Goal: Information Seeking & Learning: Compare options

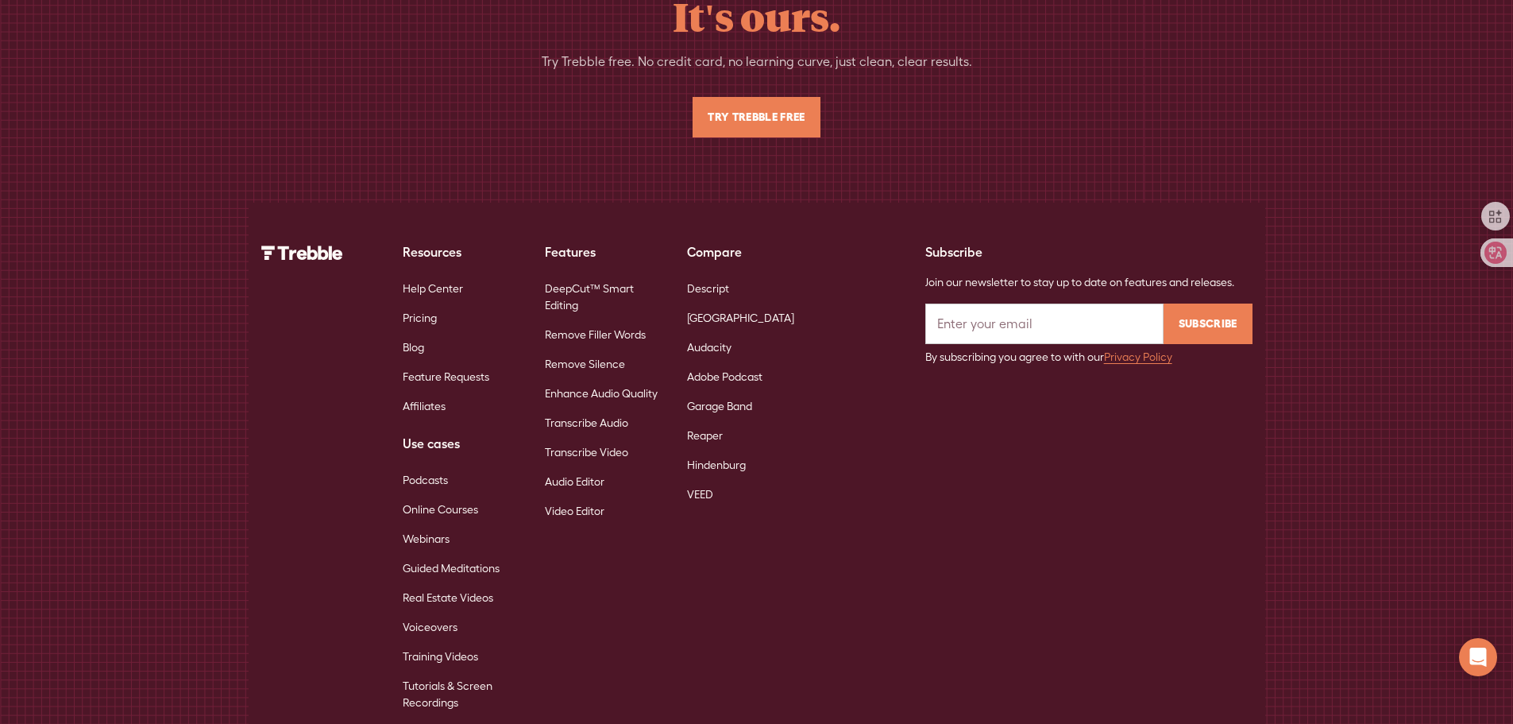
scroll to position [10345, 0]
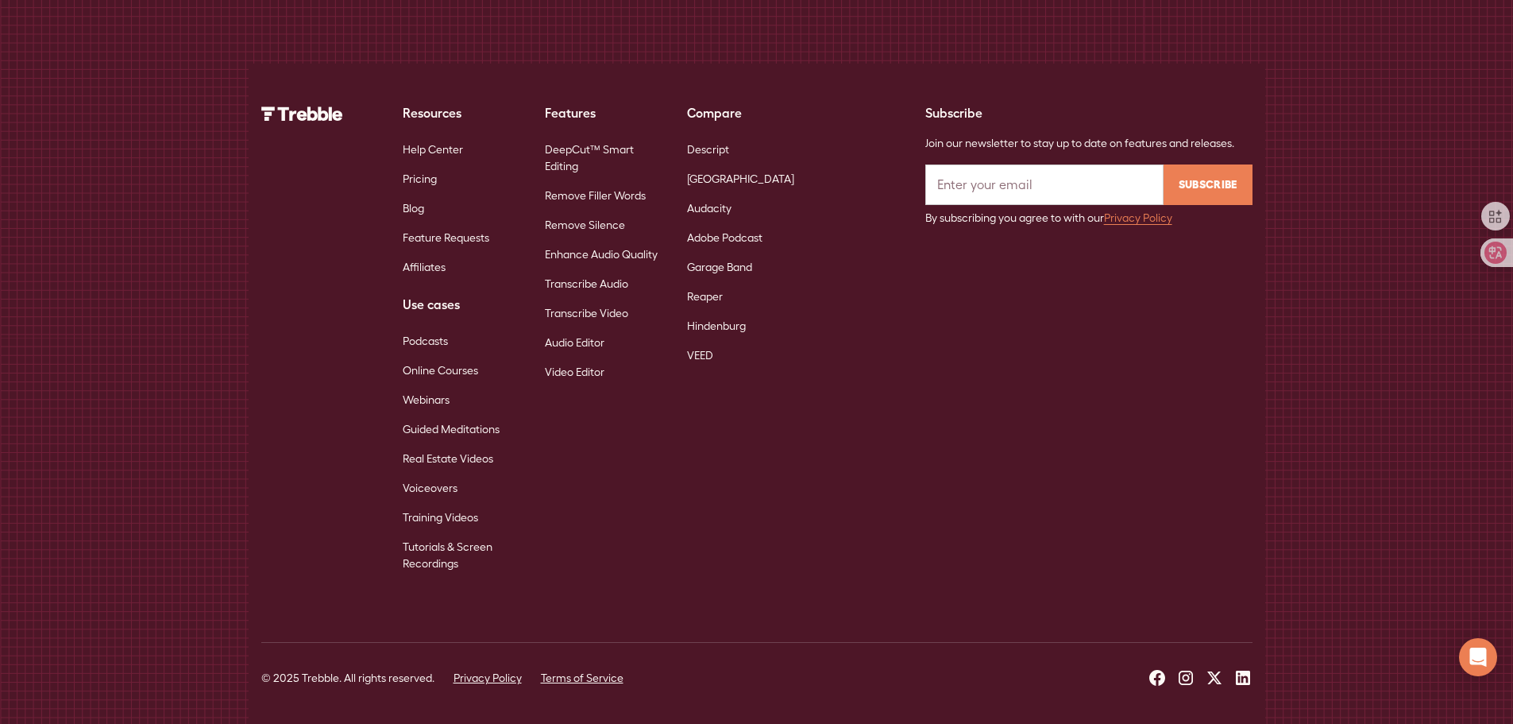
click at [424, 179] on link "Pricing" at bounding box center [420, 178] width 34 height 29
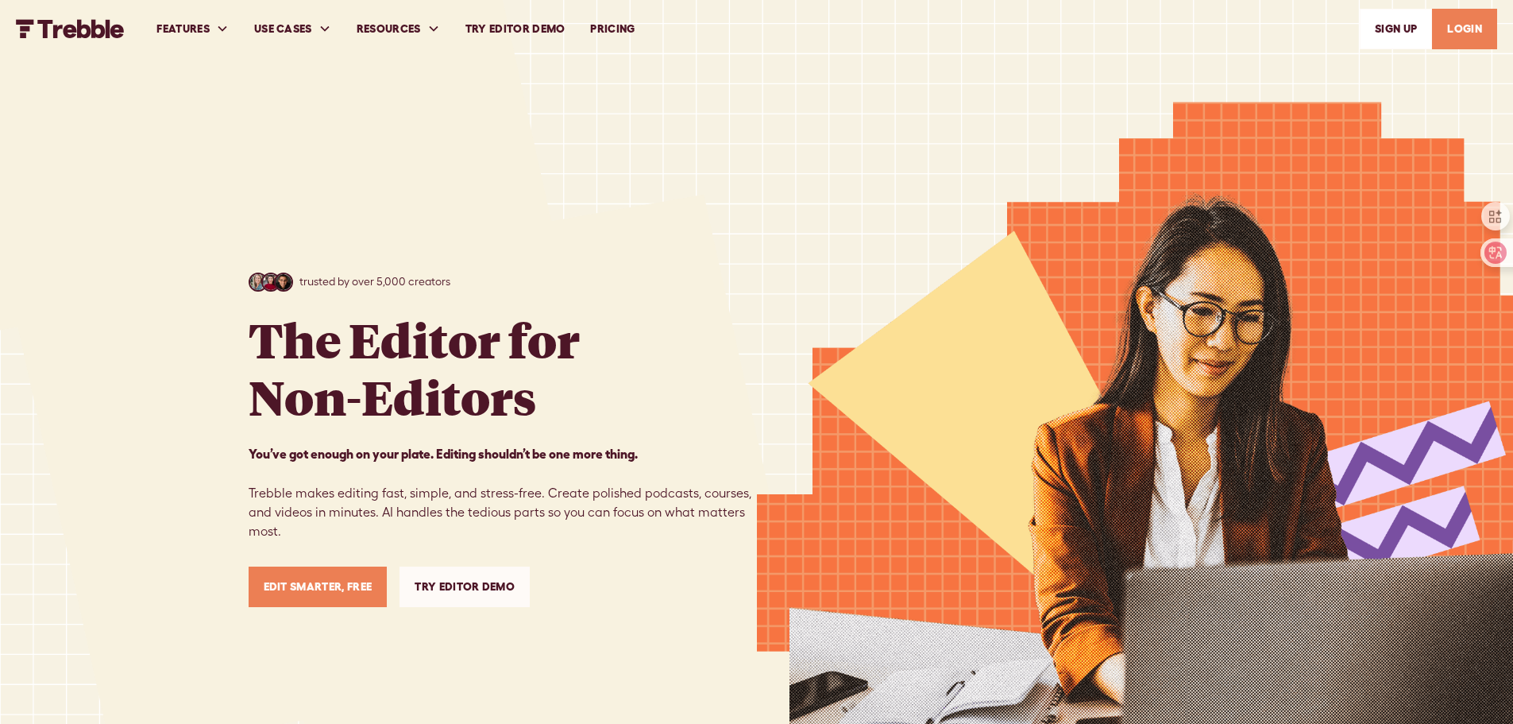
scroll to position [10345, 0]
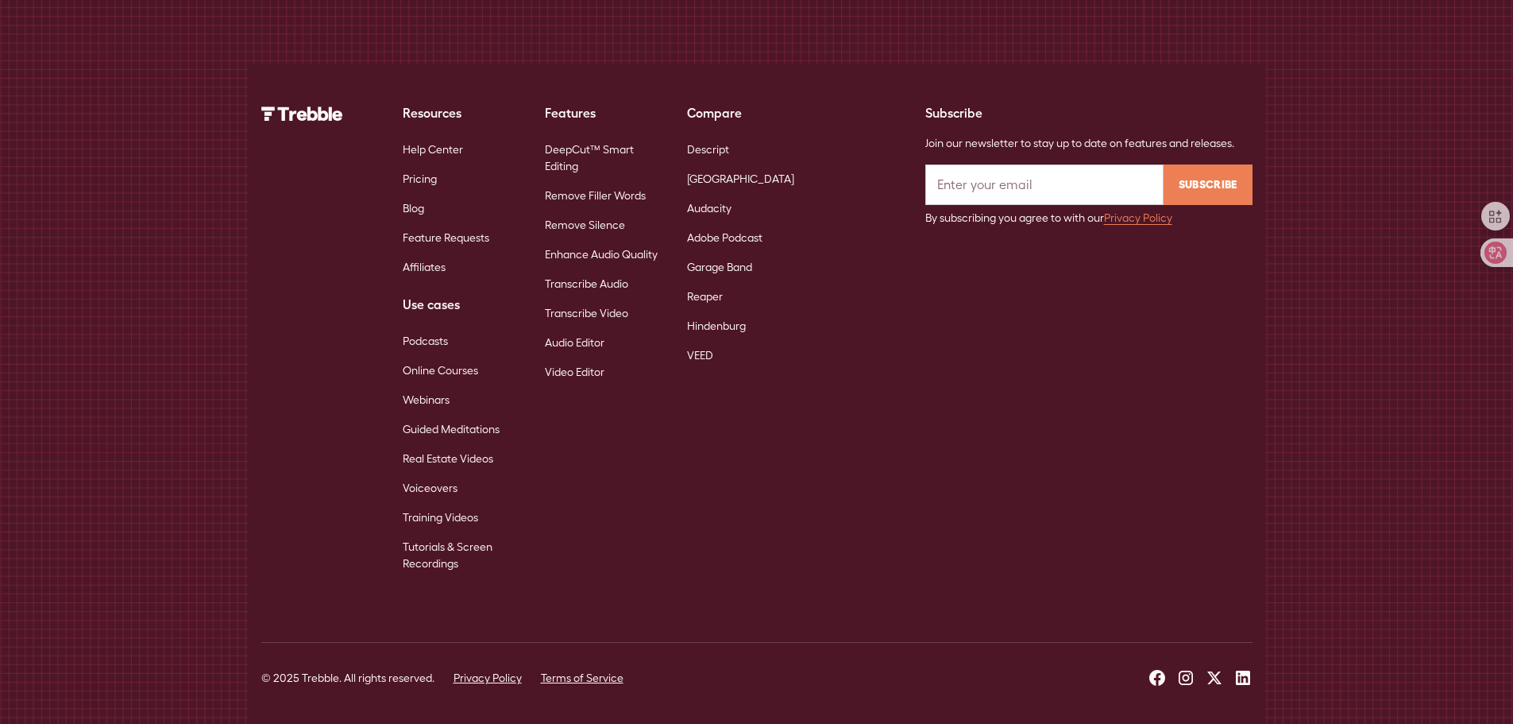
click at [430, 175] on link "Pricing" at bounding box center [420, 178] width 34 height 29
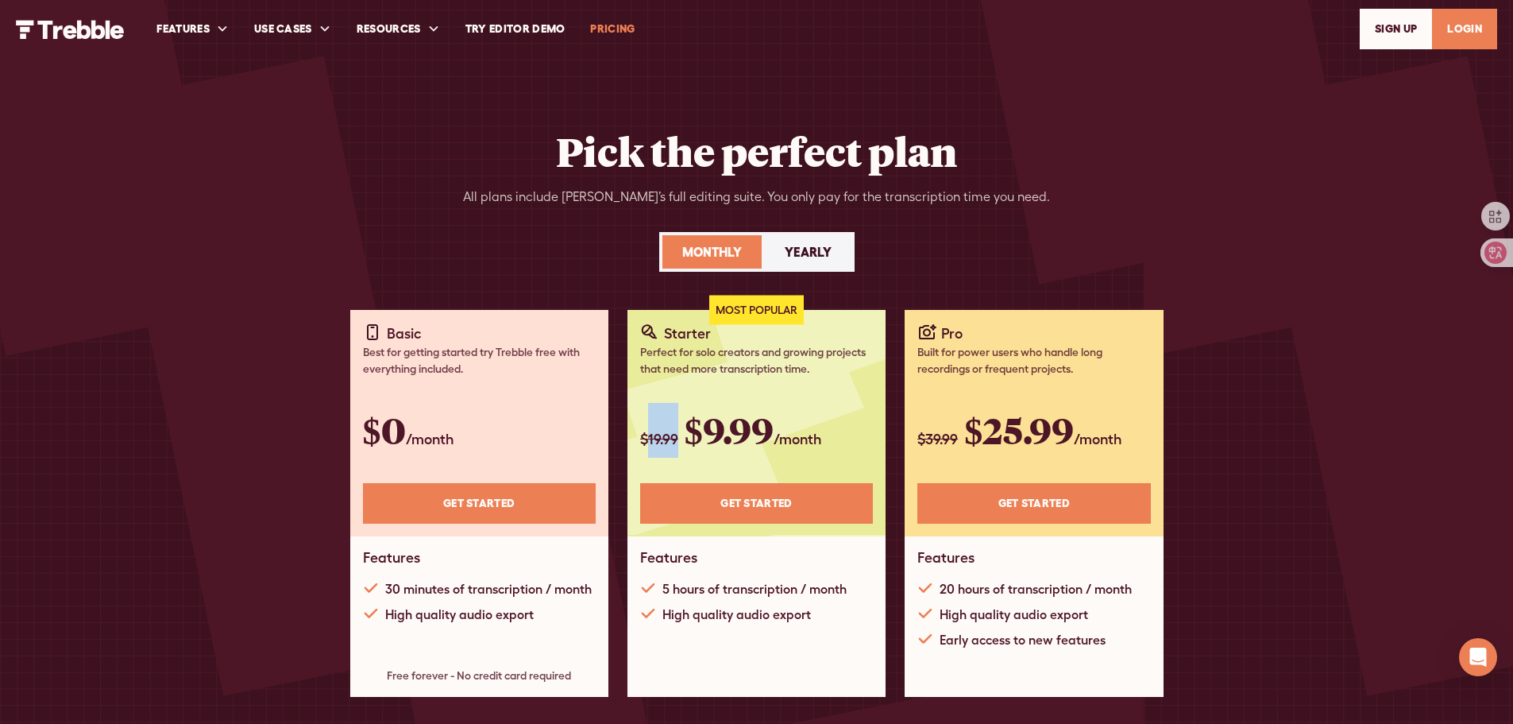
drag, startPoint x: 649, startPoint y: 435, endPoint x: 676, endPoint y: 432, distance: 27.2
click at [676, 432] on span "$19.99" at bounding box center [659, 438] width 38 height 17
copy span "19.99"
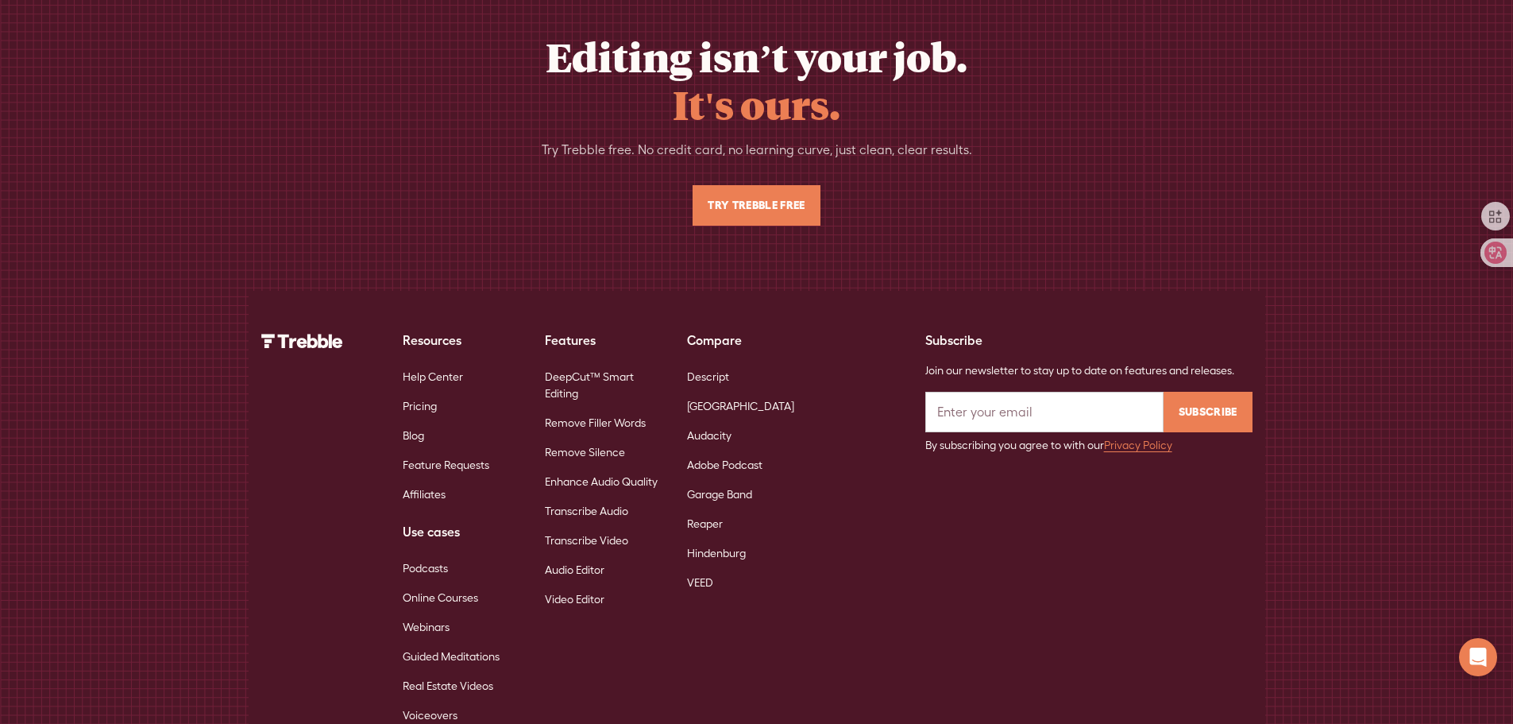
scroll to position [3702, 0]
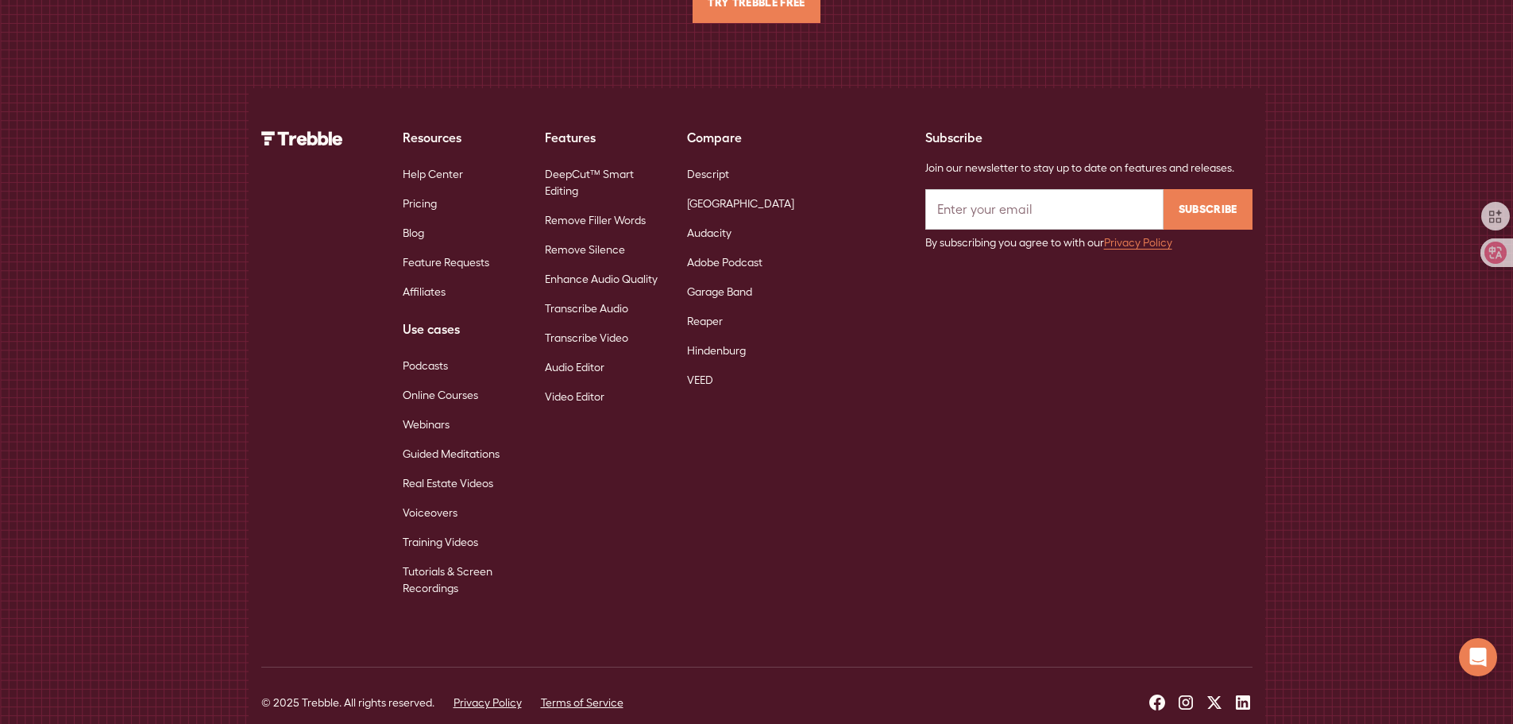
click at [420, 189] on link "Pricing" at bounding box center [420, 203] width 34 height 29
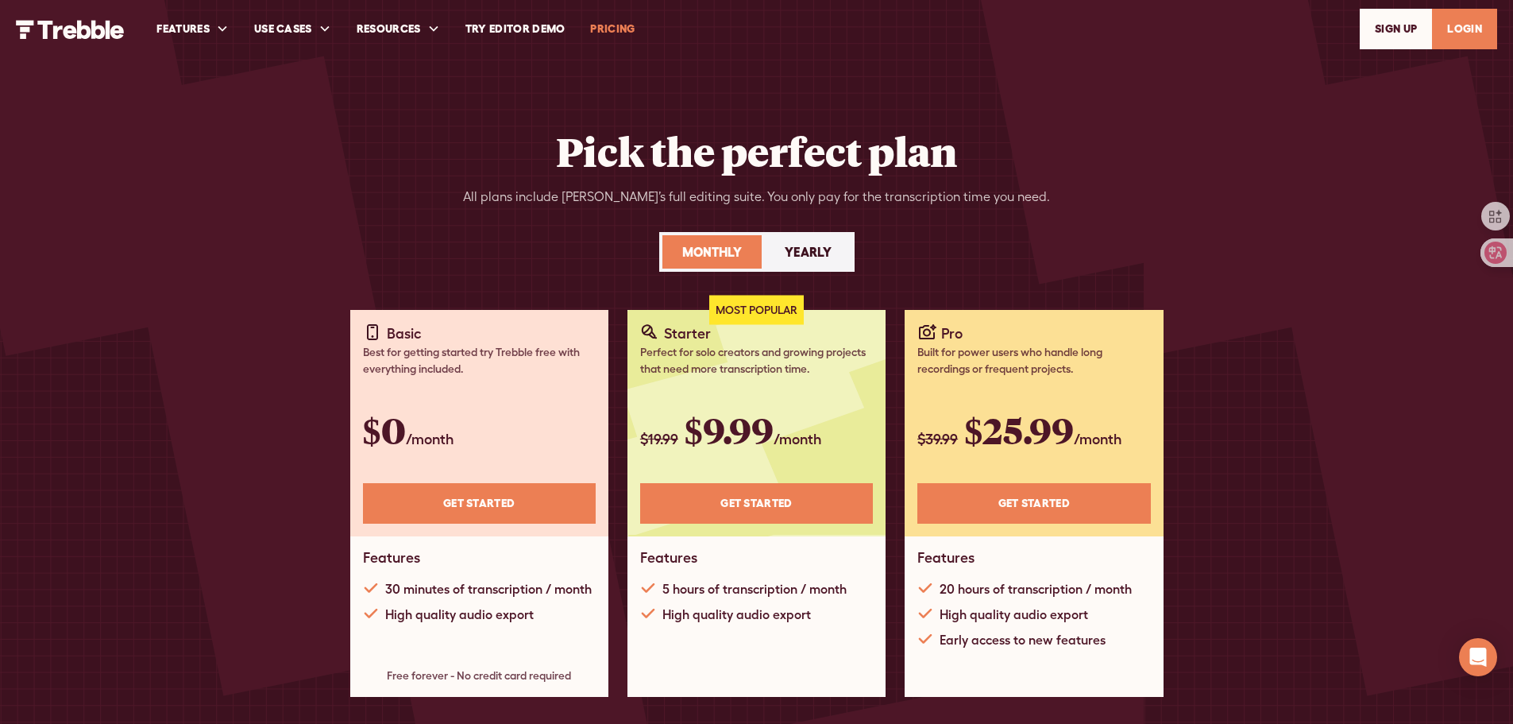
click at [681, 333] on div "Most Popular" at bounding box center [756, 324] width 258 height 29
click at [732, 360] on div "Perfect for solo creators and growing projects that need more transcription tim…" at bounding box center [756, 360] width 233 height 33
drag, startPoint x: 648, startPoint y: 438, endPoint x: 677, endPoint y: 433, distance: 29.0
click at [677, 433] on span "$19.99" at bounding box center [659, 438] width 38 height 17
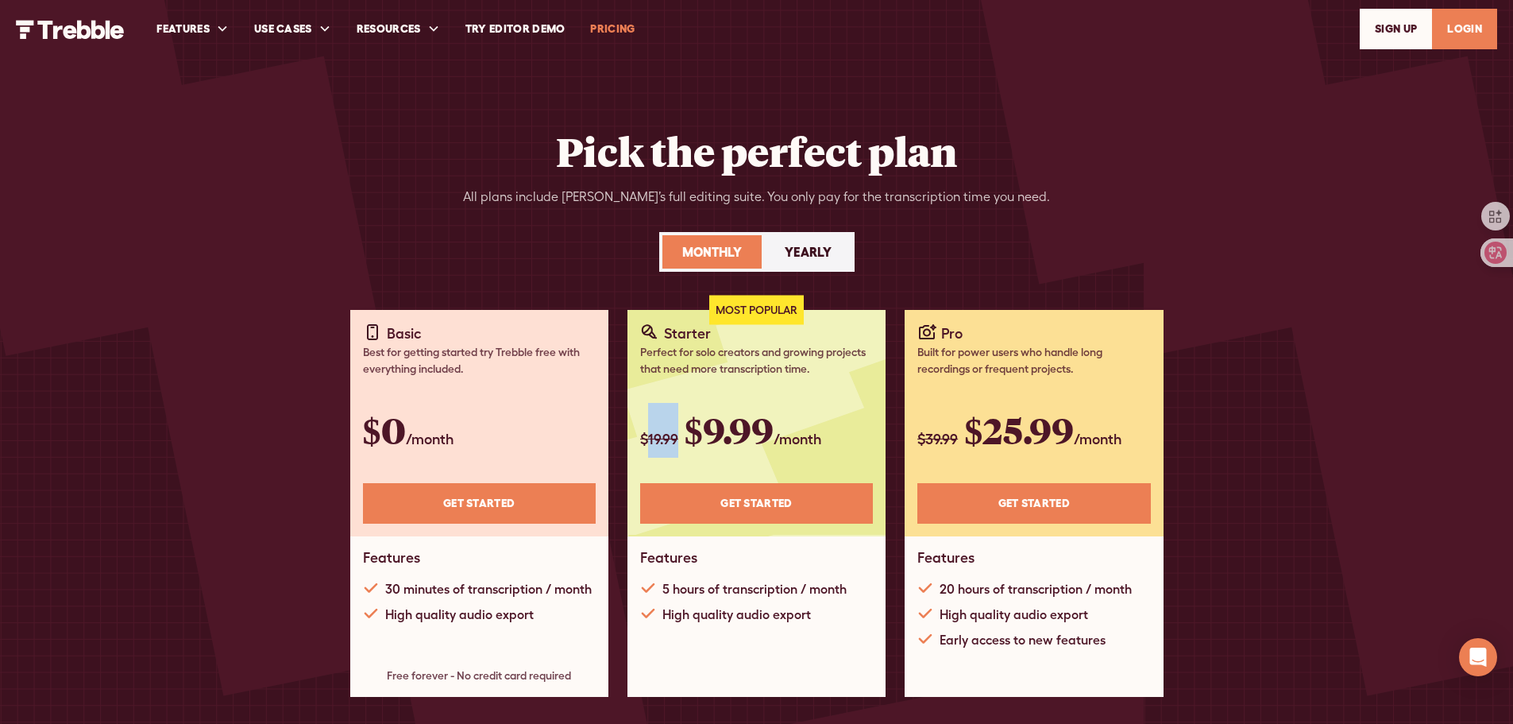
copy span "19.99"
click at [808, 250] on div "Yearly" at bounding box center [808, 251] width 47 height 19
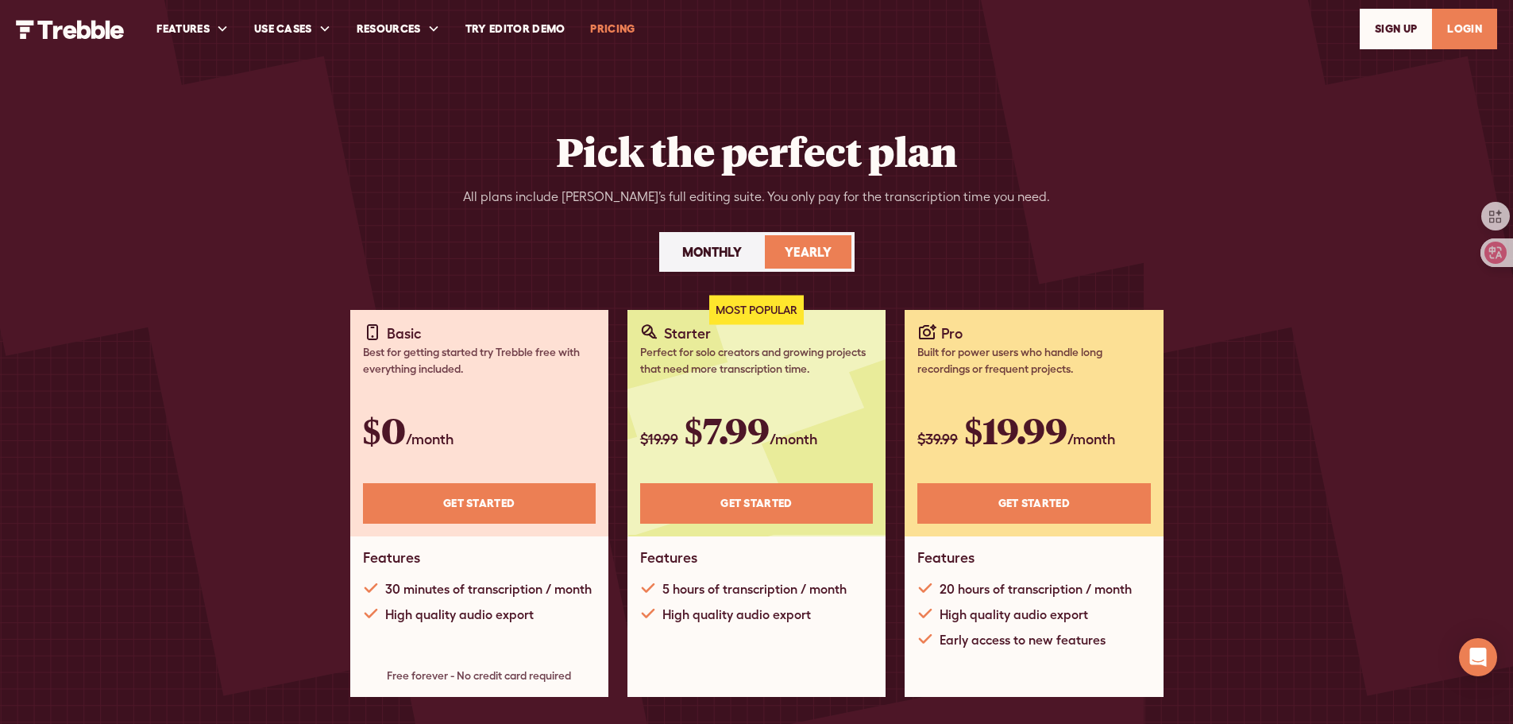
click at [712, 245] on div "Monthly" at bounding box center [712, 251] width 60 height 19
drag, startPoint x: 787, startPoint y: 257, endPoint x: 785, endPoint y: 273, distance: 16.0
click at [787, 257] on div "Yearly" at bounding box center [808, 251] width 47 height 19
drag, startPoint x: 707, startPoint y: 417, endPoint x: 765, endPoint y: 419, distance: 58.0
click at [765, 419] on span "$7.99" at bounding box center [727, 430] width 85 height 48
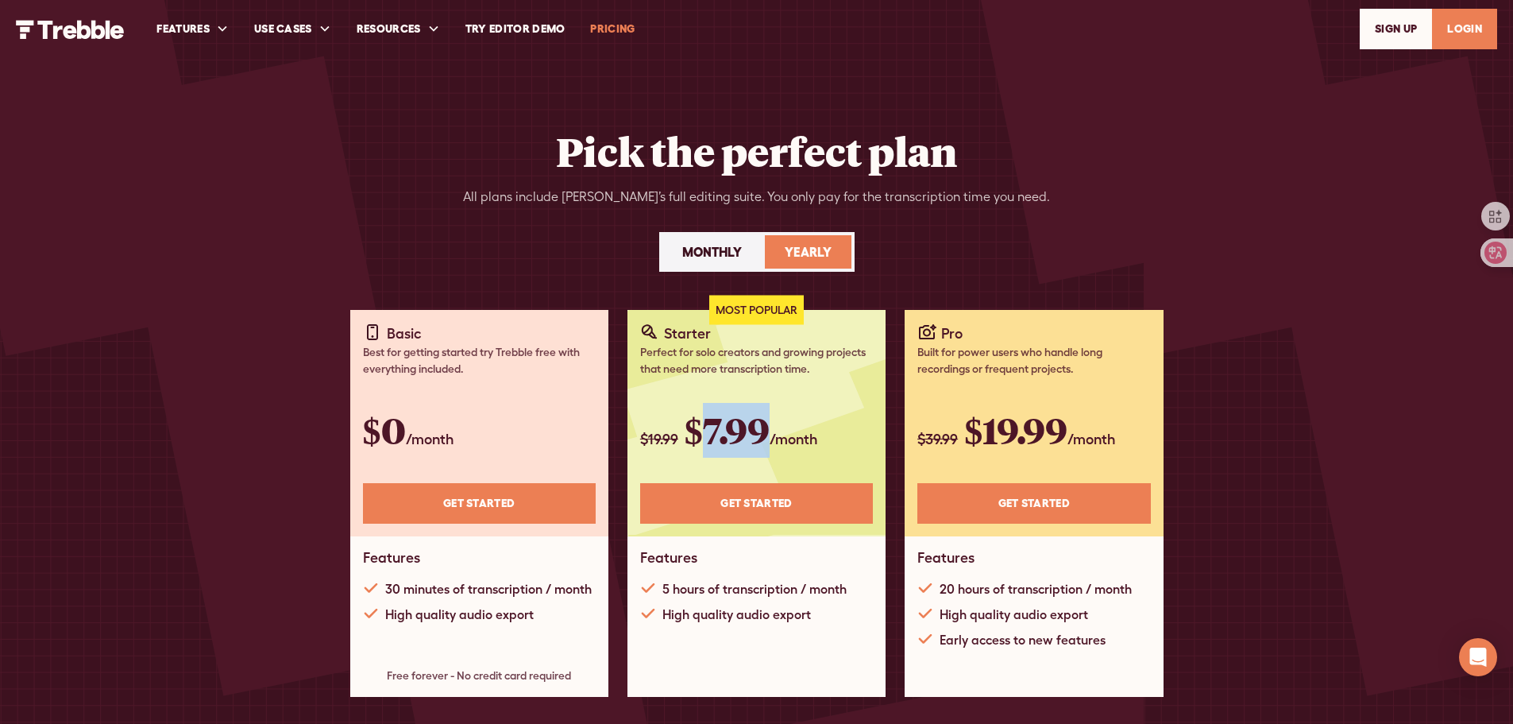
copy span "7.99"
drag, startPoint x: 928, startPoint y: 438, endPoint x: 955, endPoint y: 433, distance: 28.2
click at [955, 433] on span "$39.99" at bounding box center [937, 438] width 41 height 17
copy span "39.99"
click at [719, 249] on div "Monthly" at bounding box center [712, 251] width 60 height 19
